Goal: Browse casually: Explore the website without a specific task or goal

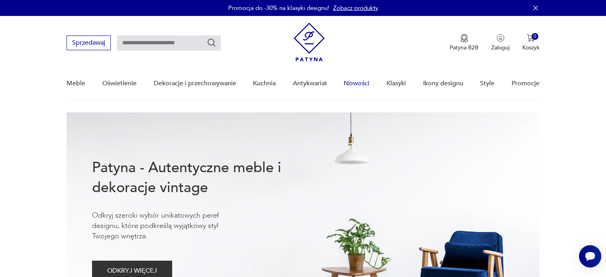
click at [360, 79] on link "Nowości" at bounding box center [356, 83] width 25 height 31
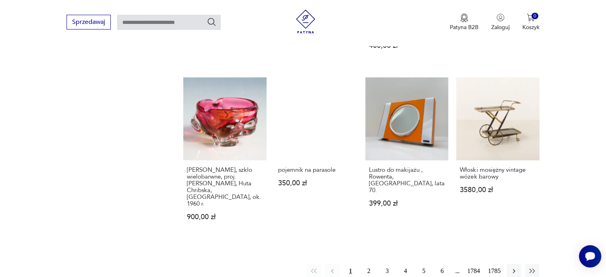
scroll to position [682, 0]
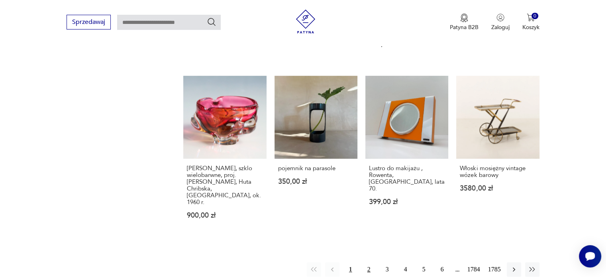
click at [369, 262] on button "2" at bounding box center [369, 269] width 14 height 14
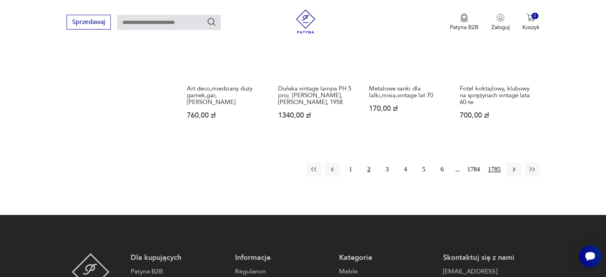
scroll to position [721, 0]
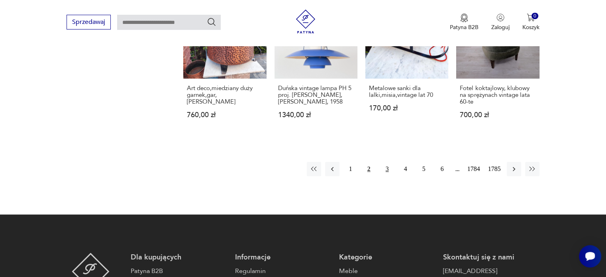
click at [386, 166] on button "3" at bounding box center [387, 169] width 14 height 14
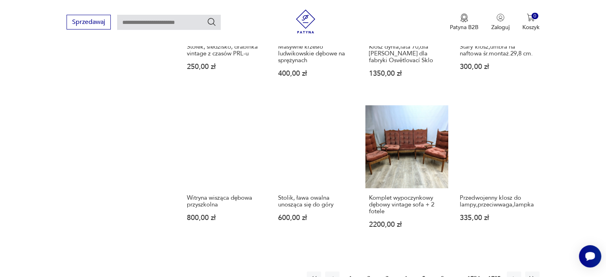
scroll to position [649, 0]
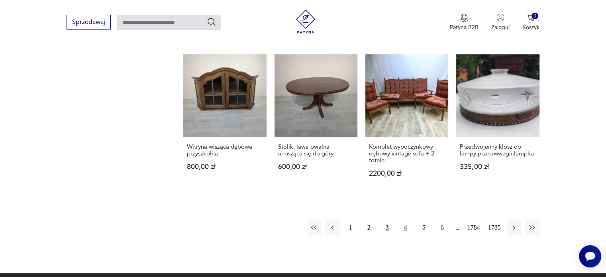
click at [404, 220] on button "4" at bounding box center [405, 227] width 14 height 14
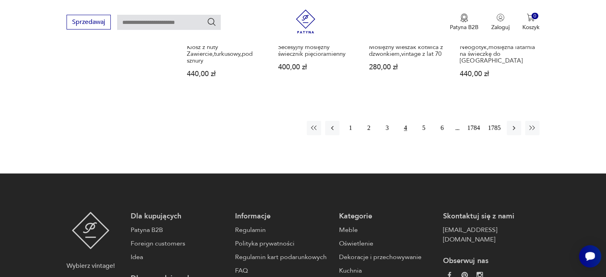
scroll to position [755, 0]
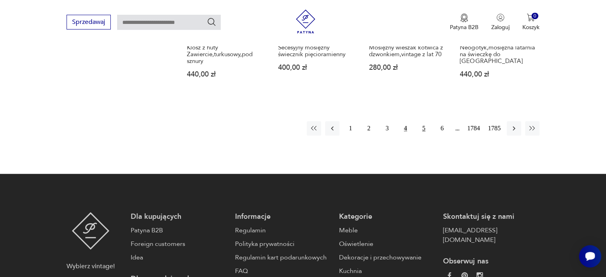
click at [423, 124] on button "5" at bounding box center [424, 128] width 14 height 14
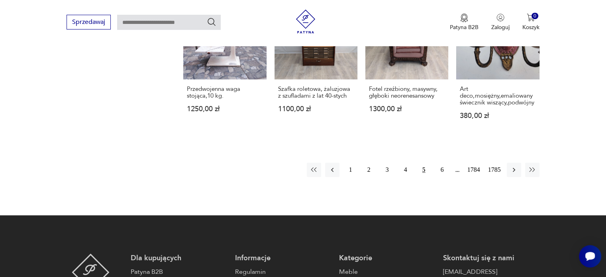
scroll to position [713, 0]
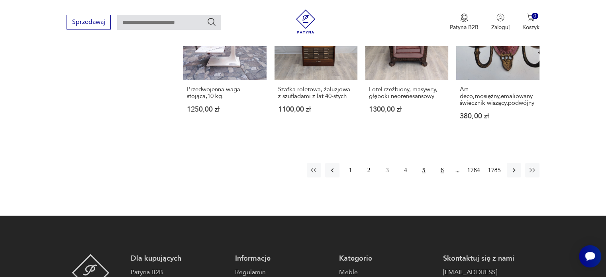
click at [442, 164] on button "6" at bounding box center [442, 170] width 14 height 14
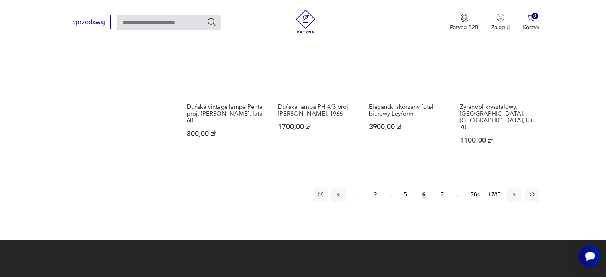
scroll to position [712, 0]
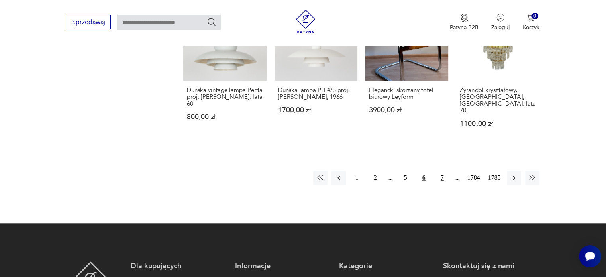
click at [442, 170] on button "7" at bounding box center [442, 177] width 14 height 14
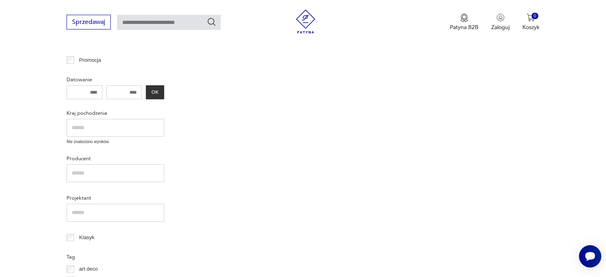
scroll to position [103, 0]
